Goal: Navigation & Orientation: Find specific page/section

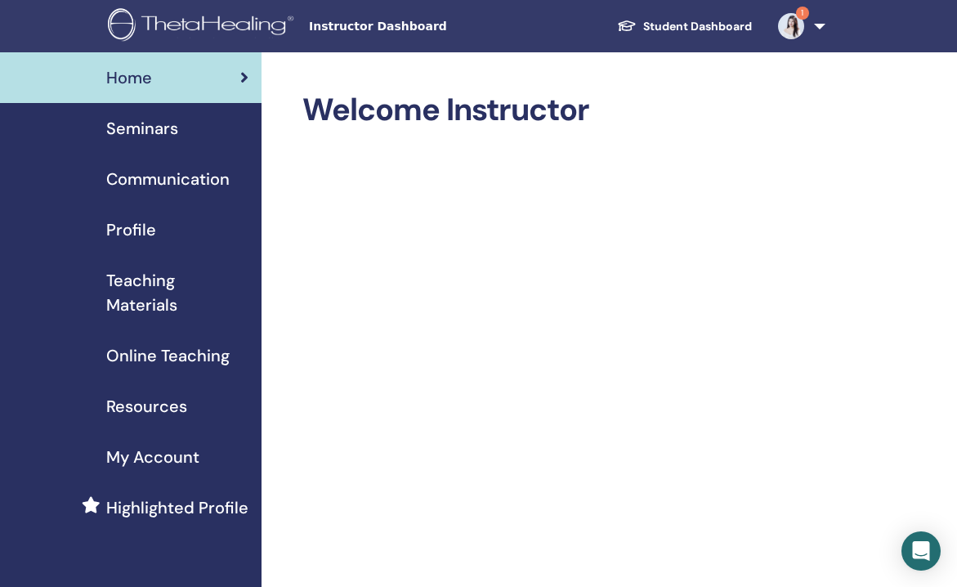
click at [156, 128] on span "Seminars" at bounding box center [142, 128] width 72 height 25
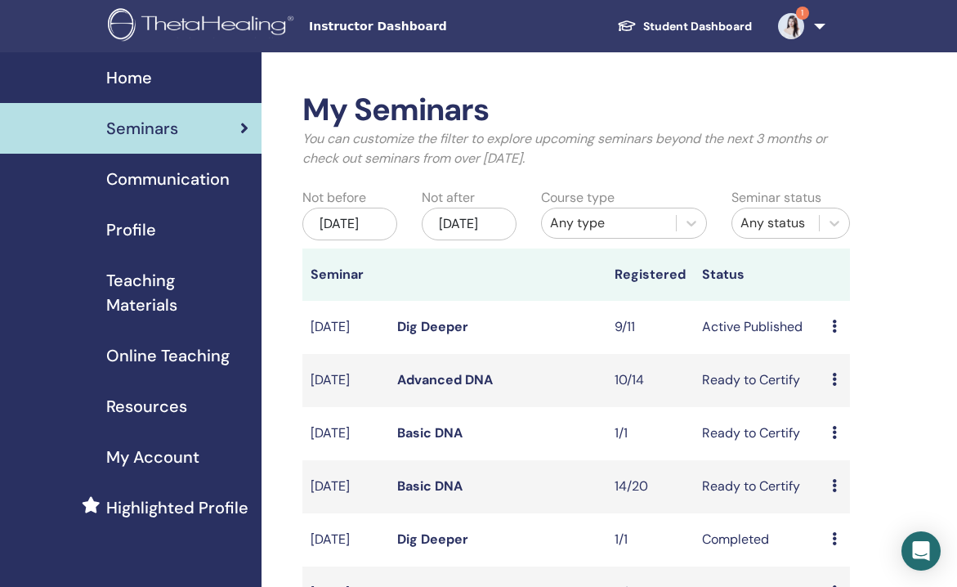
click at [445, 333] on link "Dig Deeper" at bounding box center [432, 326] width 71 height 17
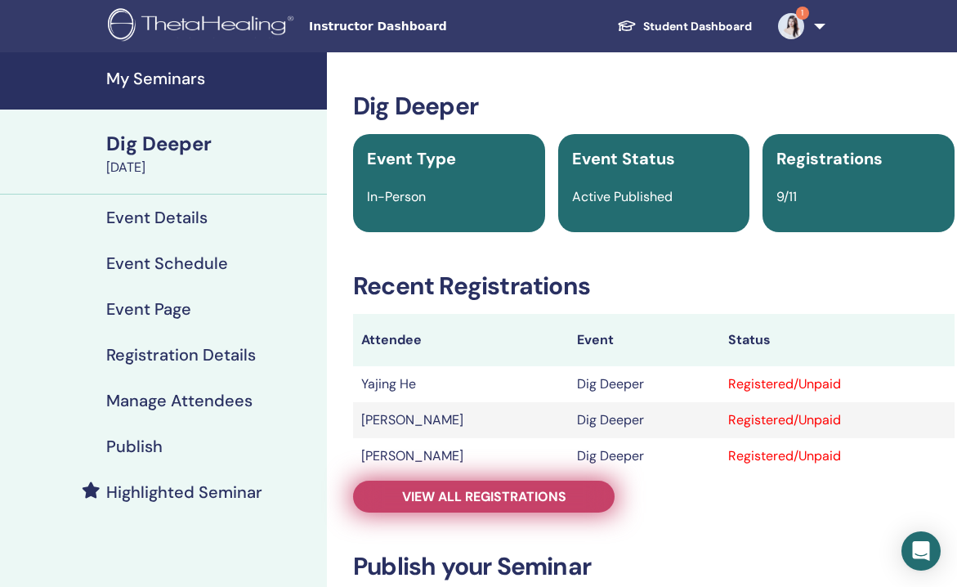
click at [467, 497] on span "View all registrations" at bounding box center [484, 496] width 164 height 17
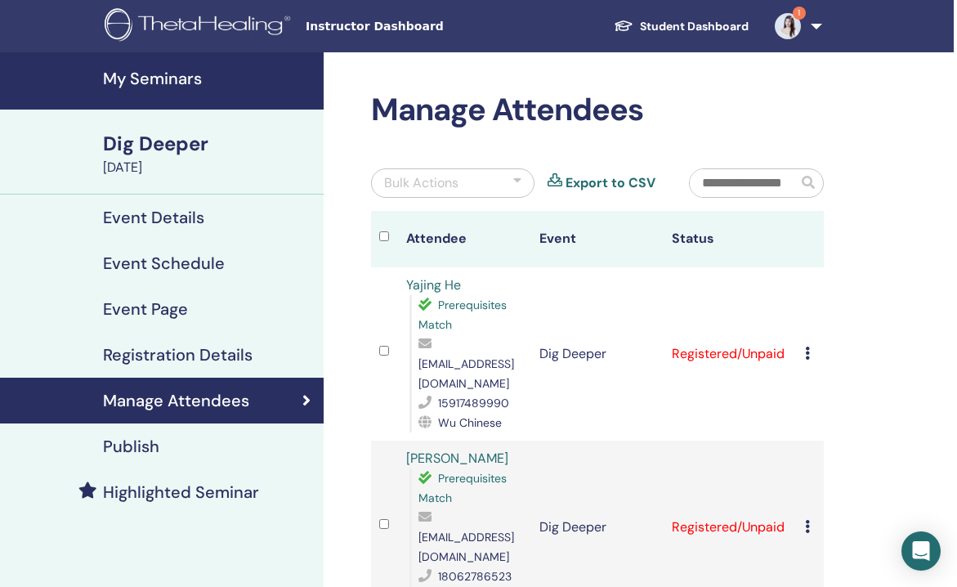
scroll to position [0, 3]
click at [813, 25] on link "1" at bounding box center [795, 26] width 67 height 52
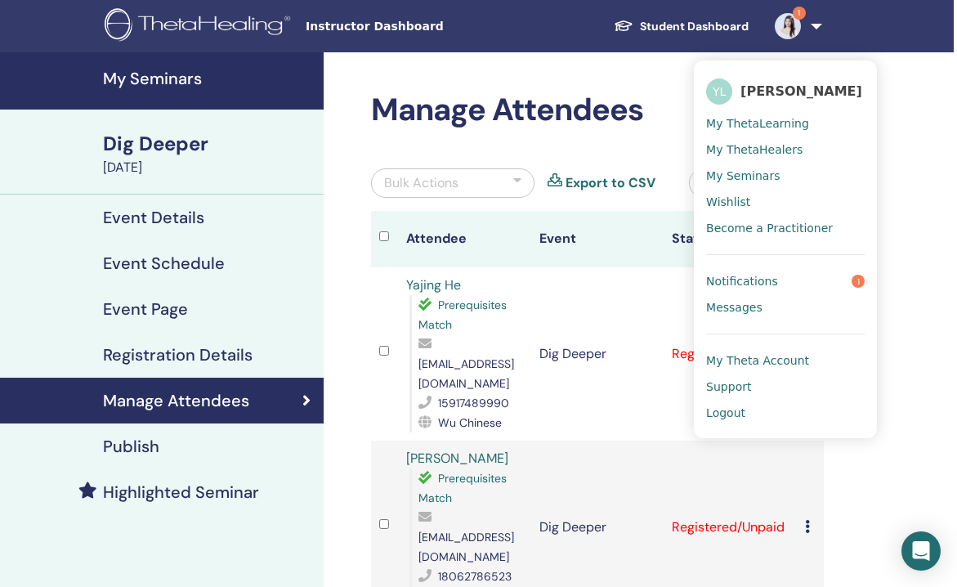
click at [741, 149] on span "My ThetaHealers" at bounding box center [754, 149] width 96 height 15
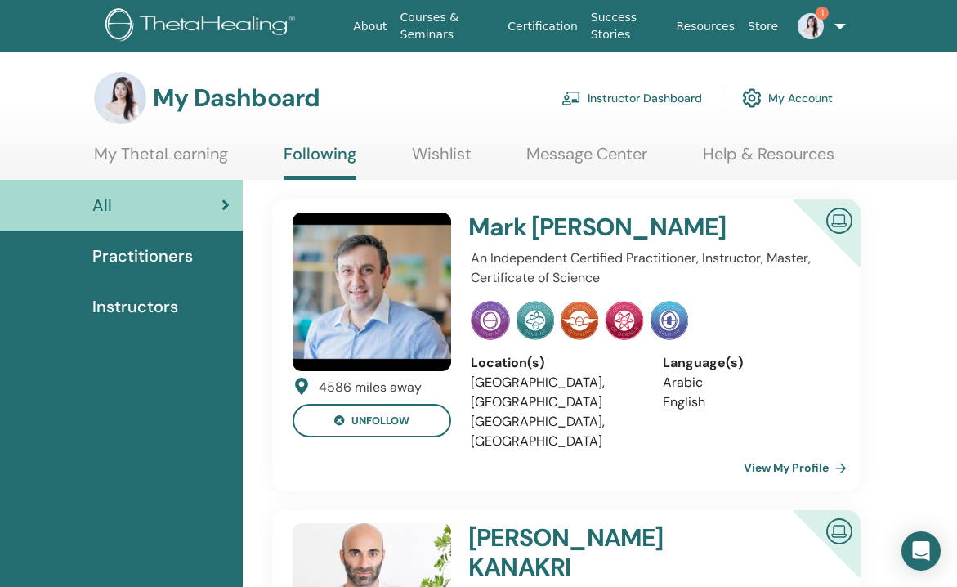
scroll to position [0, 2]
click at [192, 261] on div "Practitioners" at bounding box center [120, 256] width 219 height 25
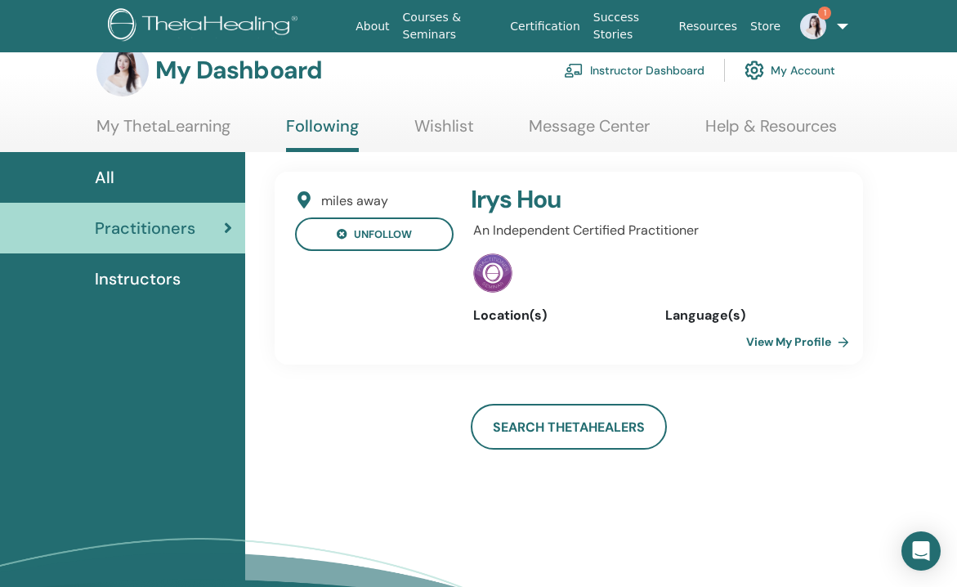
scroll to position [31, 0]
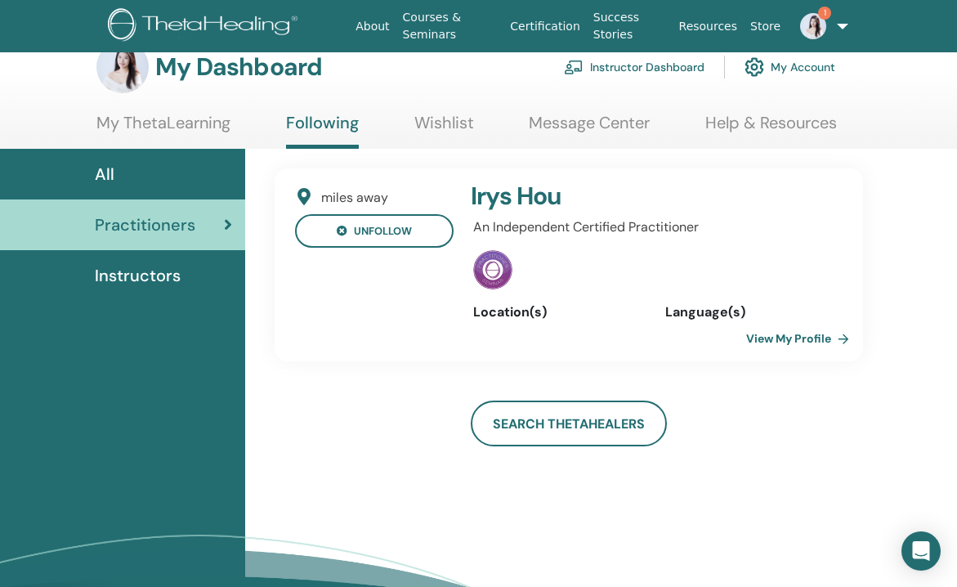
click at [151, 285] on span "Instructors" at bounding box center [138, 275] width 86 height 25
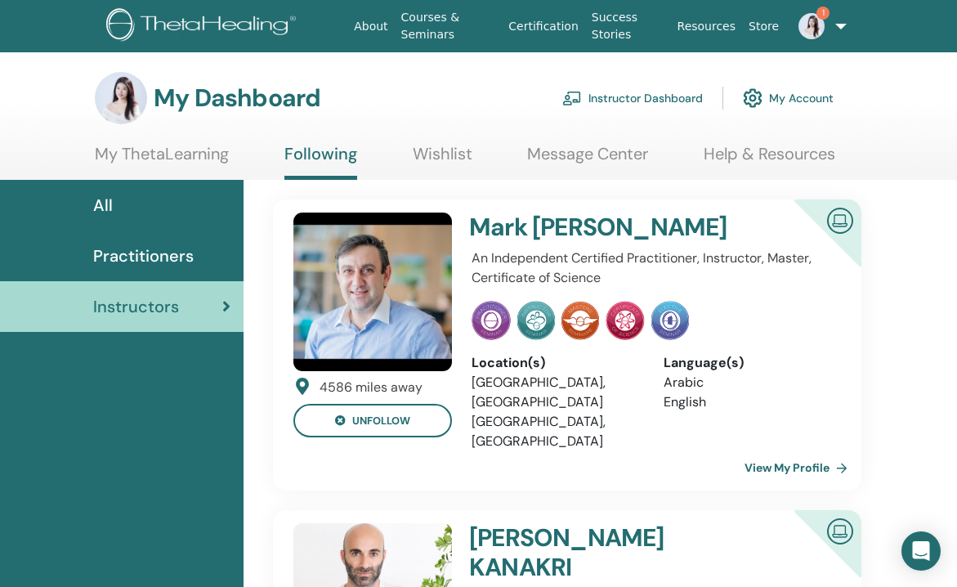
scroll to position [0, 2]
click at [177, 159] on link "My ThetaLearning" at bounding box center [162, 160] width 134 height 32
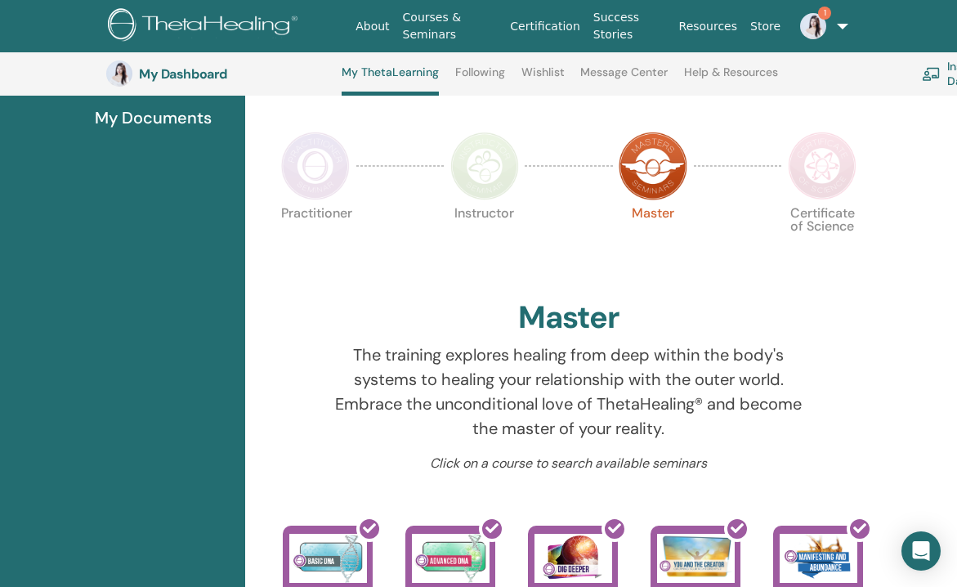
scroll to position [299, 0]
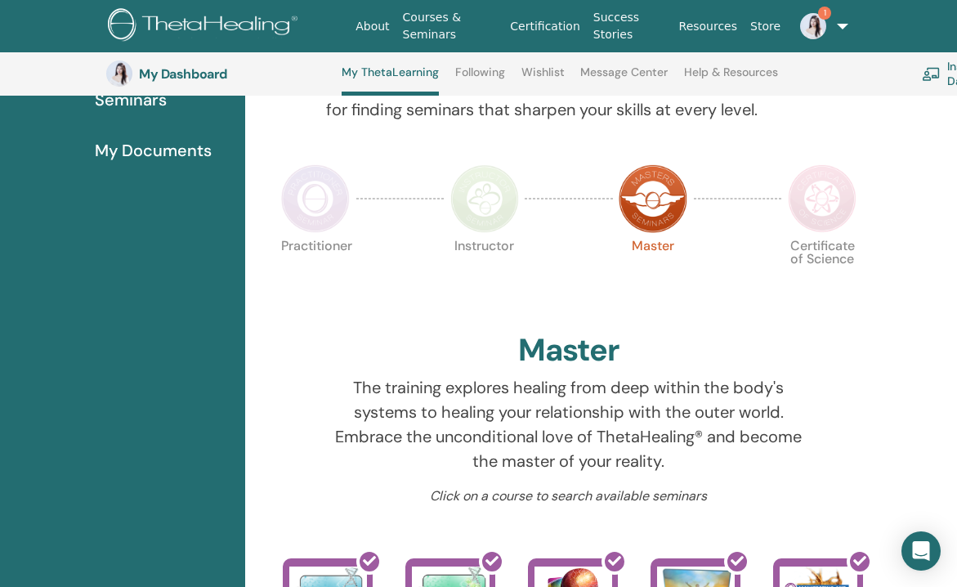
click at [821, 212] on img at bounding box center [822, 198] width 69 height 69
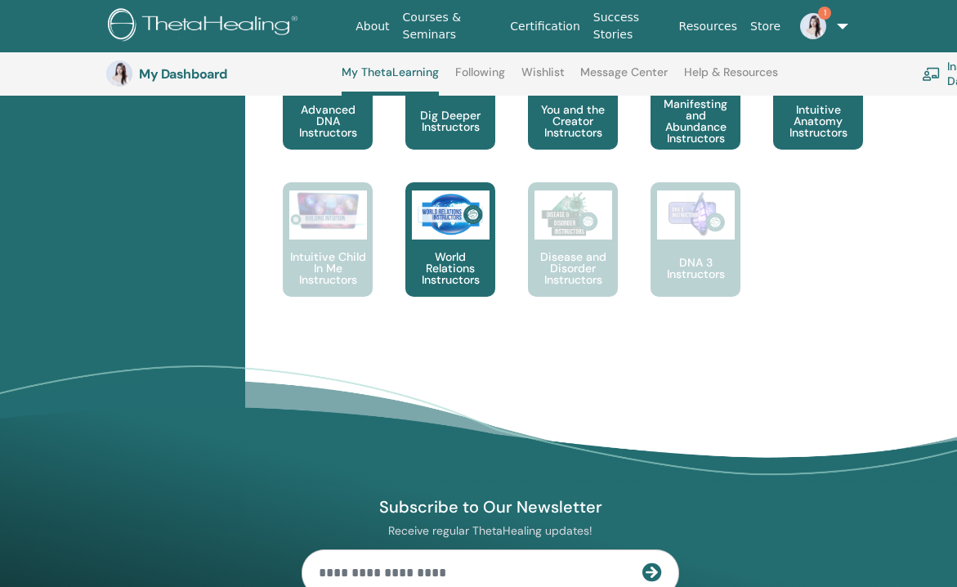
scroll to position [1089, 2]
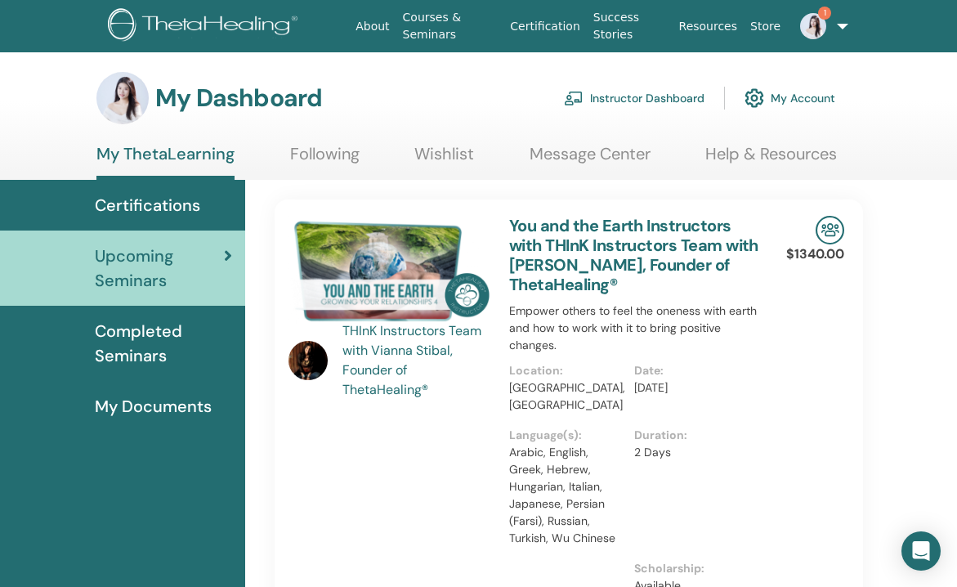
click at [156, 342] on span "Completed Seminars" at bounding box center [163, 343] width 137 height 49
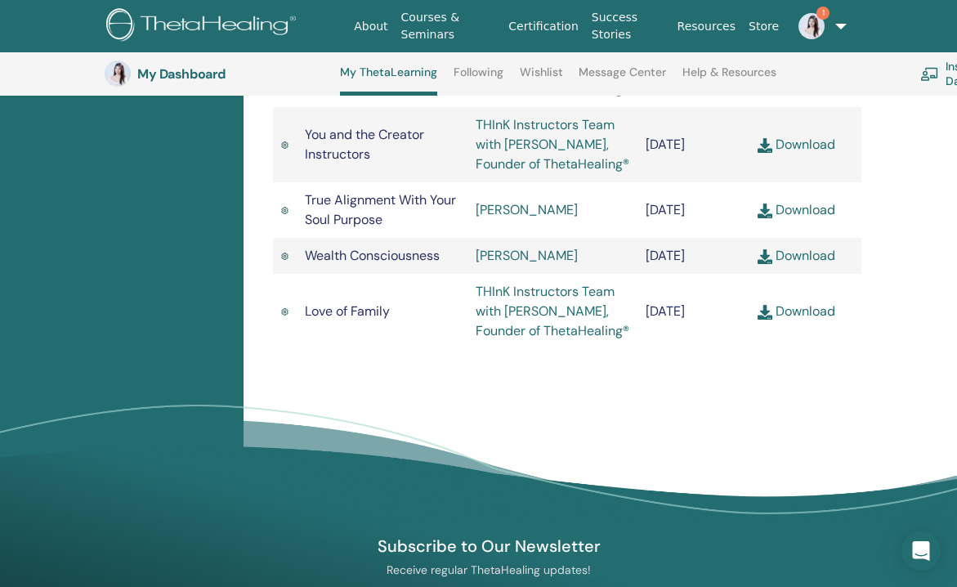
scroll to position [1461, 2]
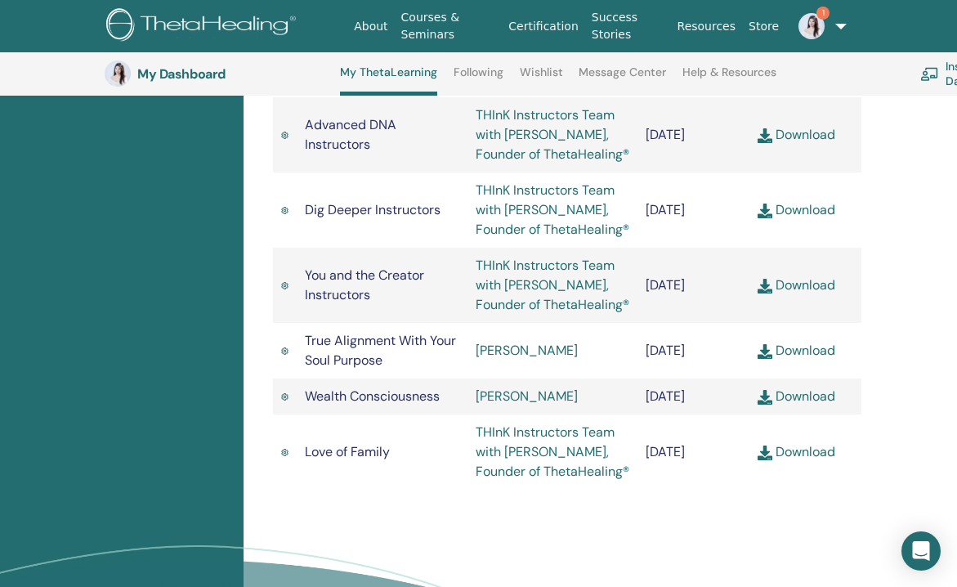
click at [470, 75] on link "Following" at bounding box center [479, 78] width 50 height 26
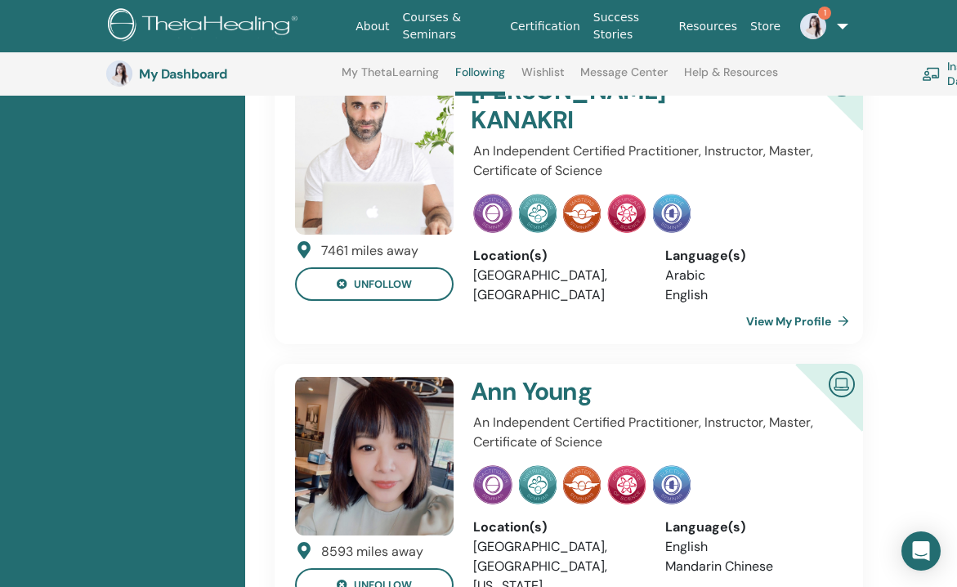
scroll to position [51, 0]
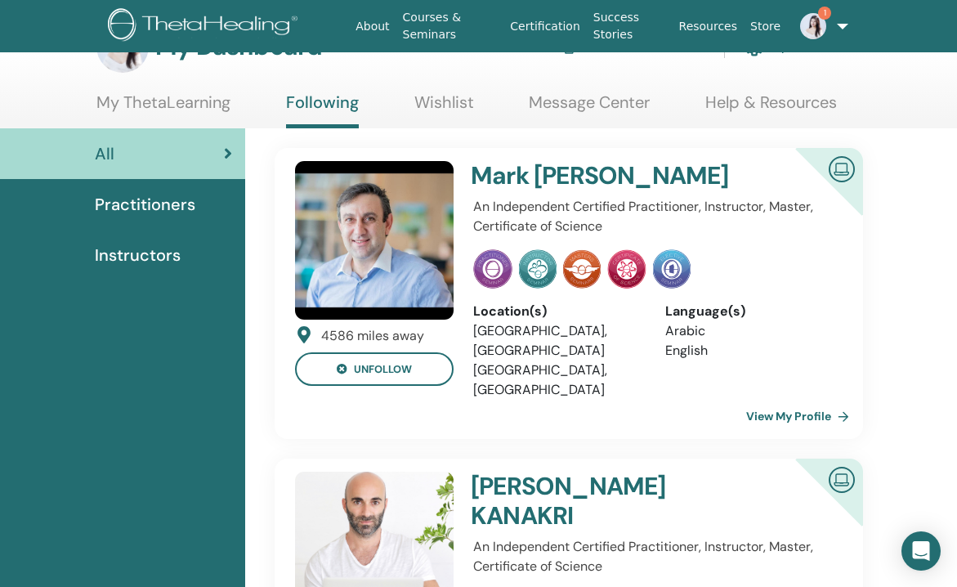
click at [200, 107] on link "My ThetaLearning" at bounding box center [163, 108] width 134 height 32
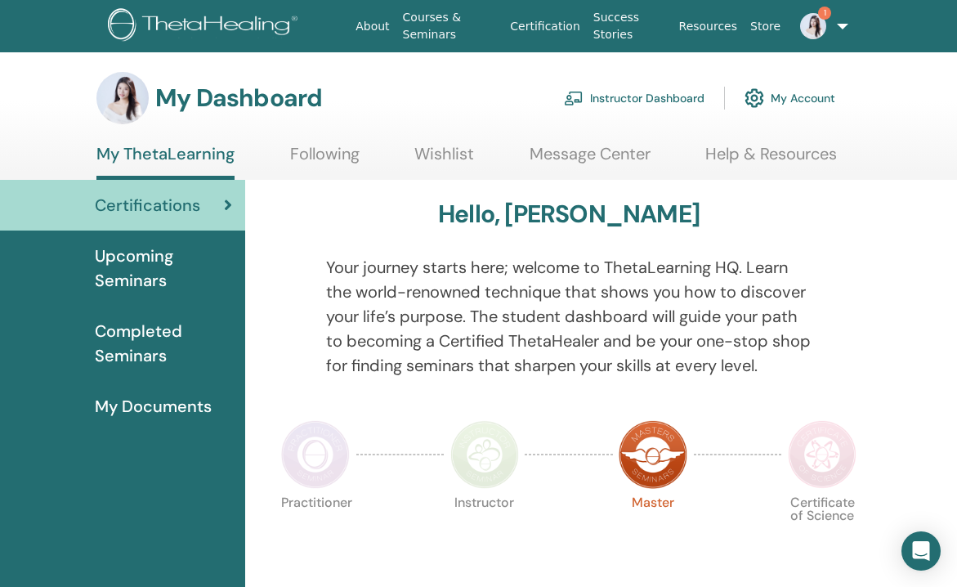
click at [169, 330] on span "Completed Seminars" at bounding box center [163, 343] width 137 height 49
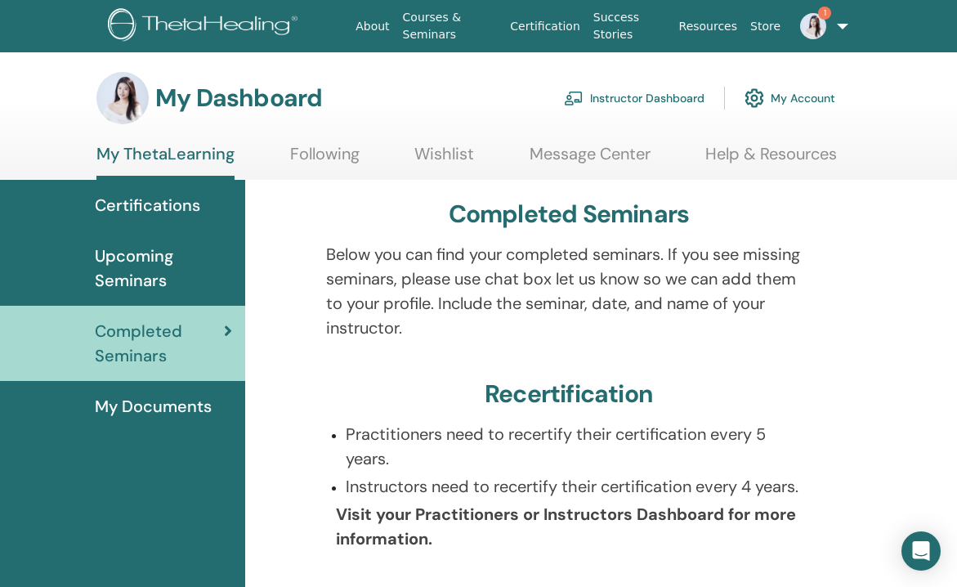
click at [344, 149] on link "Following" at bounding box center [324, 160] width 69 height 32
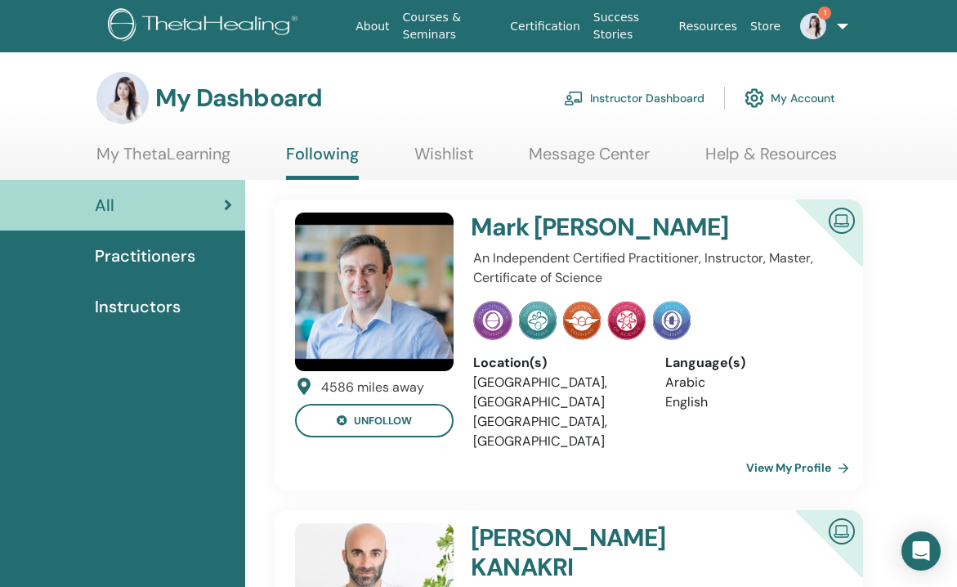
click at [457, 159] on link "Wishlist" at bounding box center [444, 160] width 60 height 32
click at [600, 150] on link "Message Center" at bounding box center [589, 160] width 121 height 32
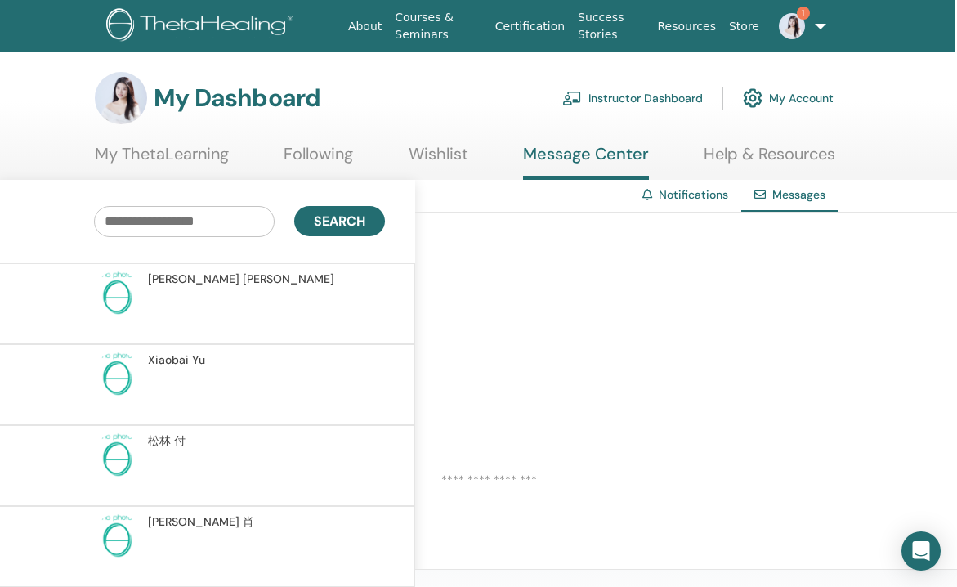
scroll to position [0, 2]
click at [777, 95] on link "My Account" at bounding box center [788, 98] width 91 height 36
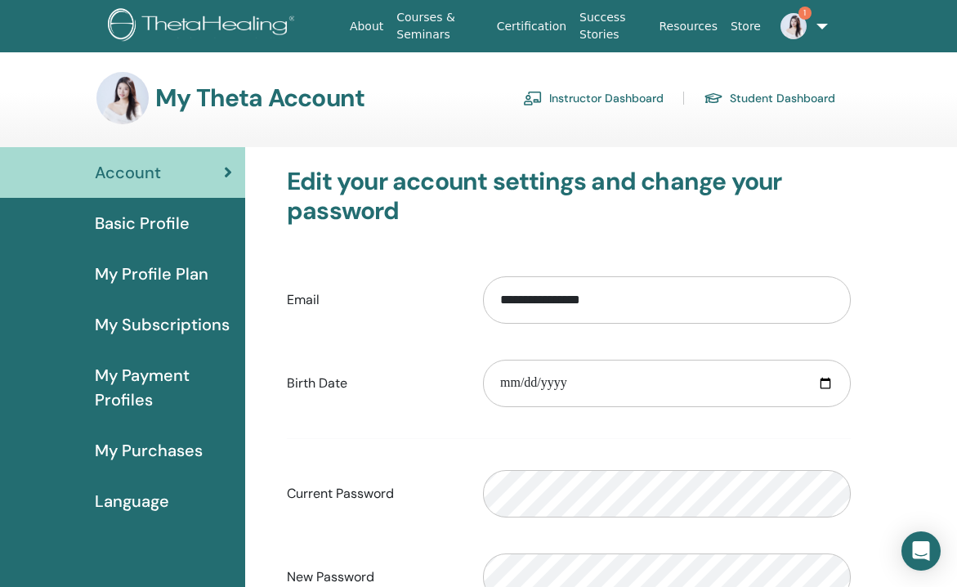
click at [552, 31] on link "Certification" at bounding box center [531, 26] width 83 height 30
